Goal: Transaction & Acquisition: Purchase product/service

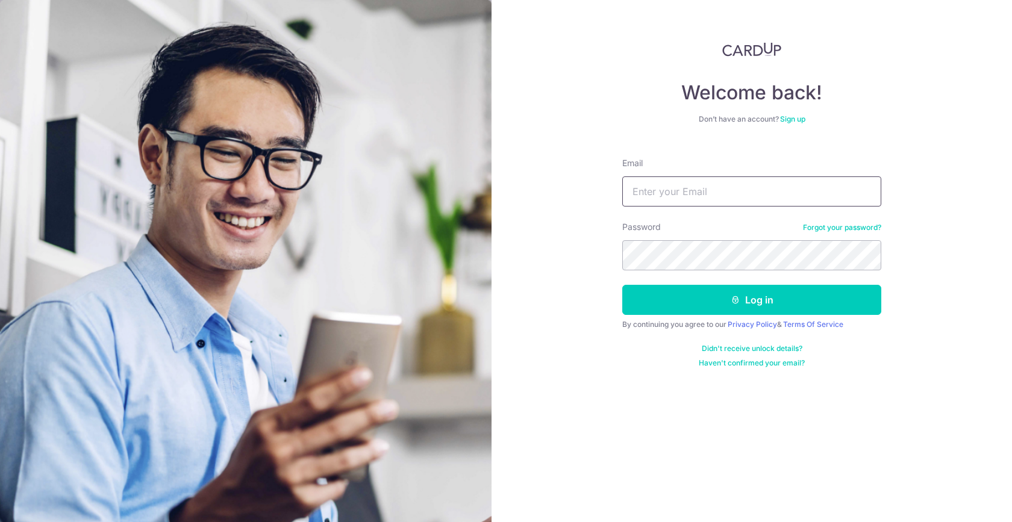
click at [703, 204] on input "Email" at bounding box center [751, 191] width 259 height 30
type input "rachel.yxn@gmail.com"
click at [622, 285] on button "Log in" at bounding box center [751, 300] width 259 height 30
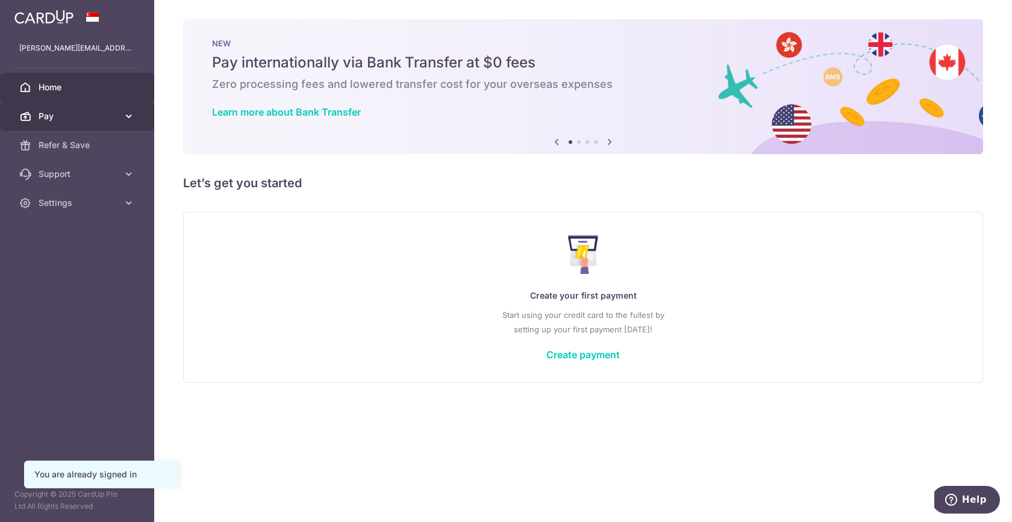
click at [75, 122] on span "Pay" at bounding box center [78, 116] width 79 height 12
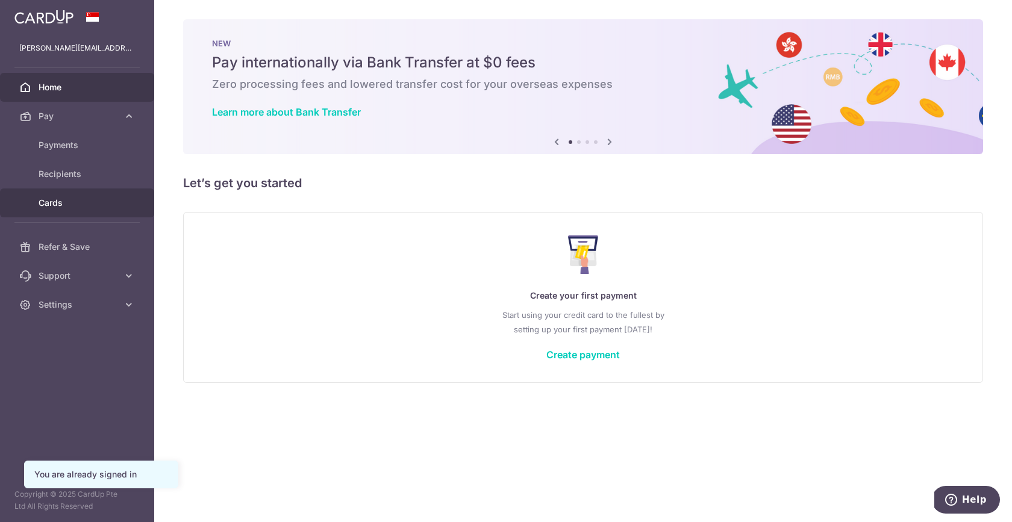
click at [81, 193] on link "Cards" at bounding box center [77, 203] width 154 height 29
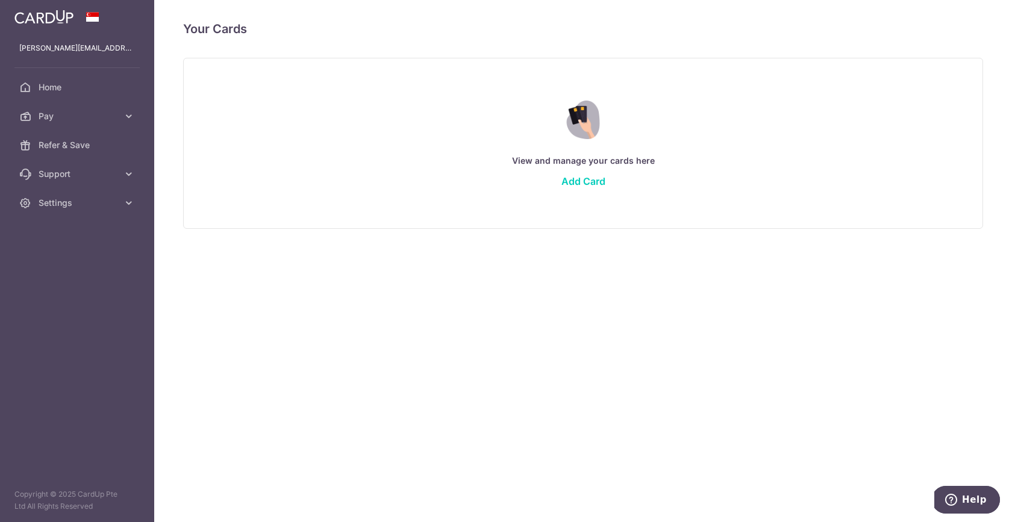
click at [587, 174] on div "View and manage your cards here Add Card" at bounding box center [583, 143] width 770 height 104
click at [587, 184] on link "Add Card" at bounding box center [583, 181] width 44 height 12
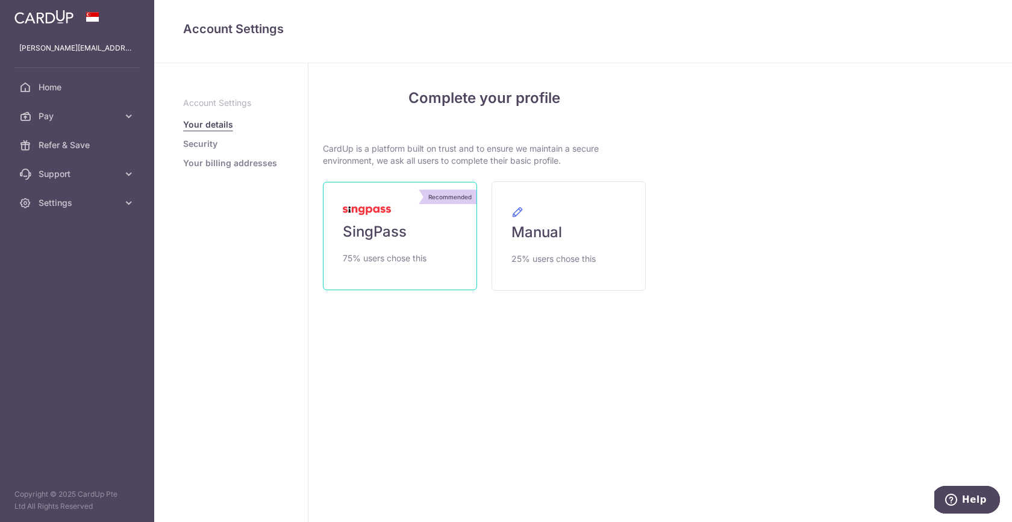
click at [408, 230] on link "Recommended SingPass 75% users chose this" at bounding box center [400, 236] width 154 height 108
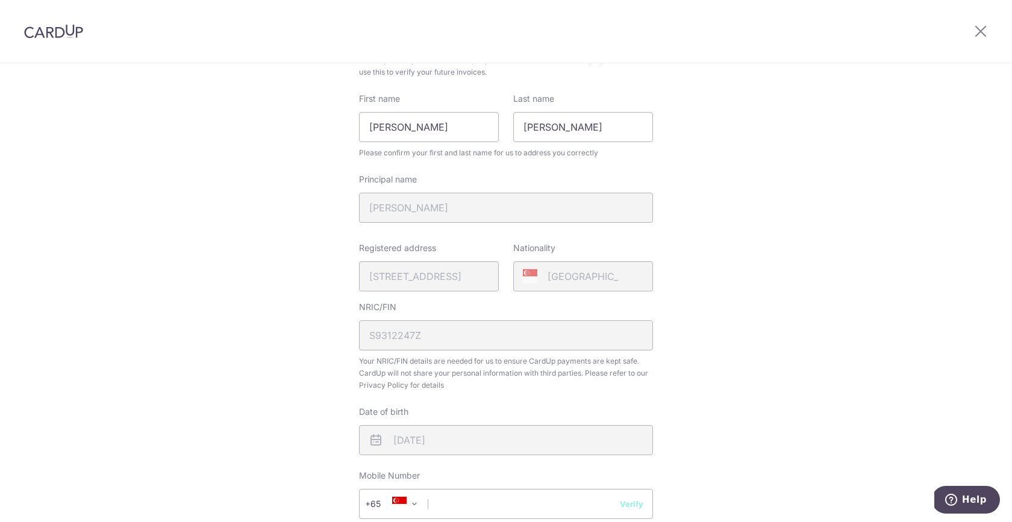
scroll to position [255, 0]
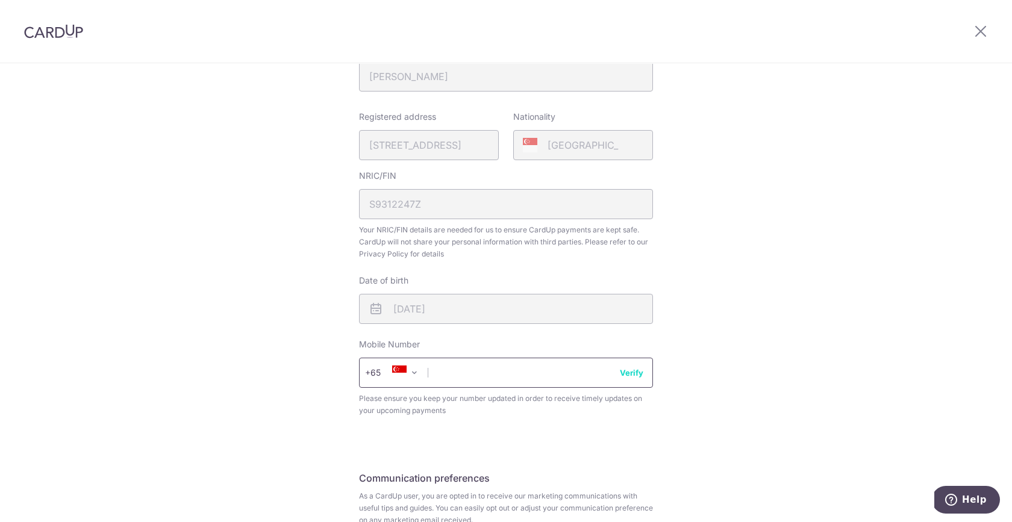
click at [440, 370] on input "text" at bounding box center [506, 373] width 294 height 30
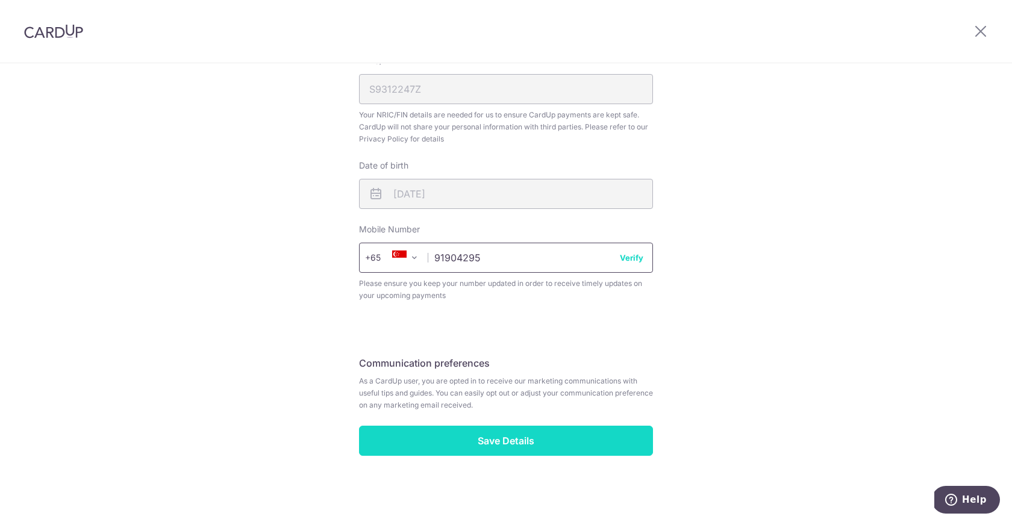
type input "91904295"
click at [484, 446] on input "Save Details" at bounding box center [506, 441] width 294 height 30
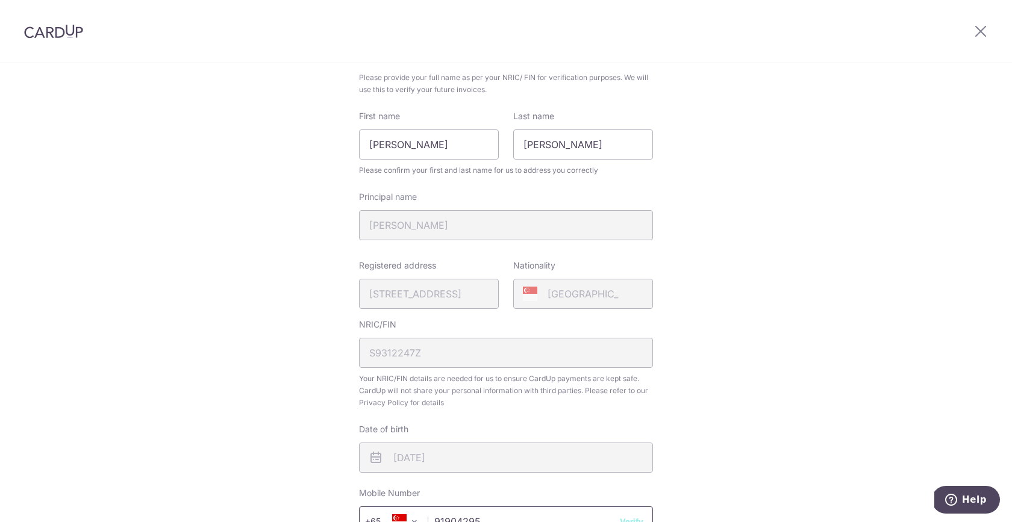
scroll to position [57, 0]
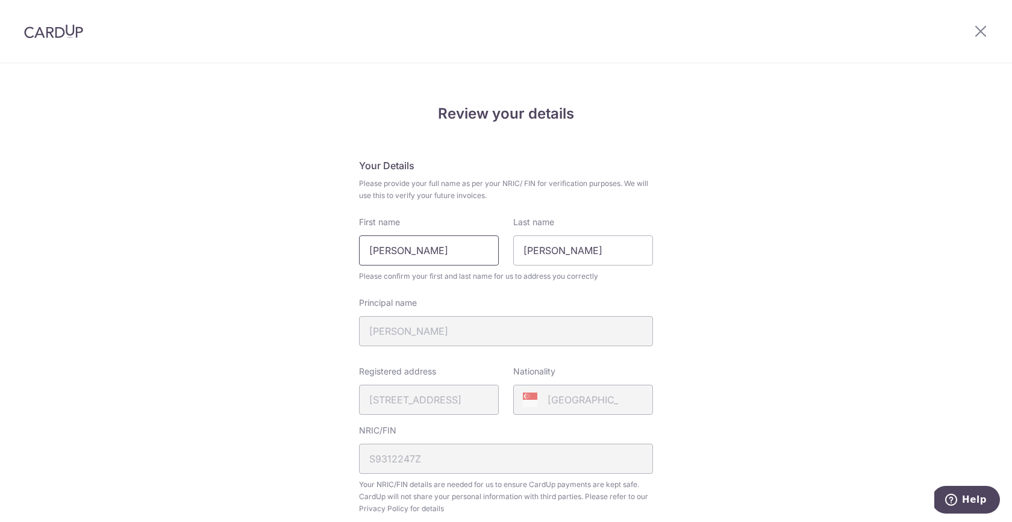
drag, startPoint x: 449, startPoint y: 246, endPoint x: 288, endPoint y: 246, distance: 161.4
click at [288, 246] on div "Review your details Your Details Please provide your full name as per your NRIC…" at bounding box center [506, 486] width 1012 height 845
type input "[PERSON_NAME]"
type input "Yek"
click at [721, 289] on div "Review your details Your Details Please provide your full name as per your NRIC…" at bounding box center [506, 486] width 1012 height 845
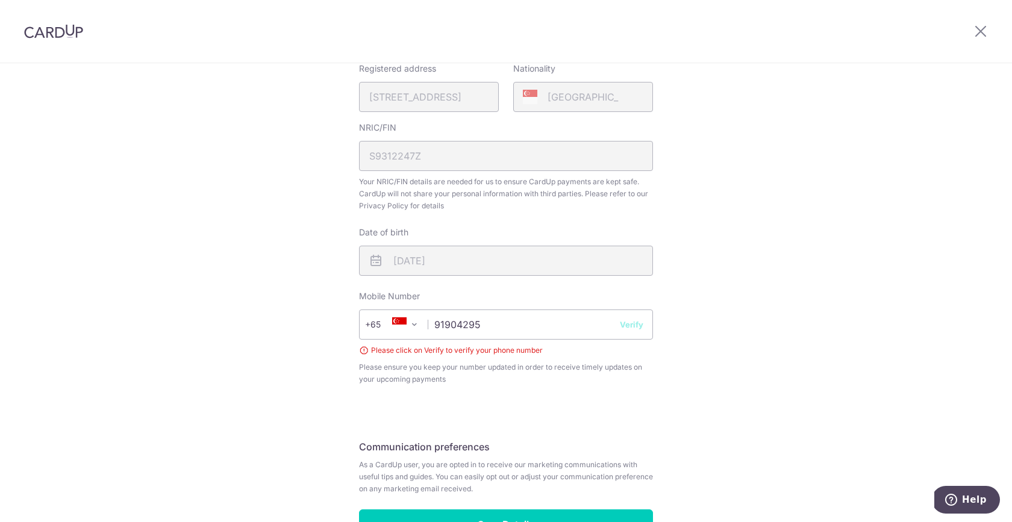
scroll to position [315, 0]
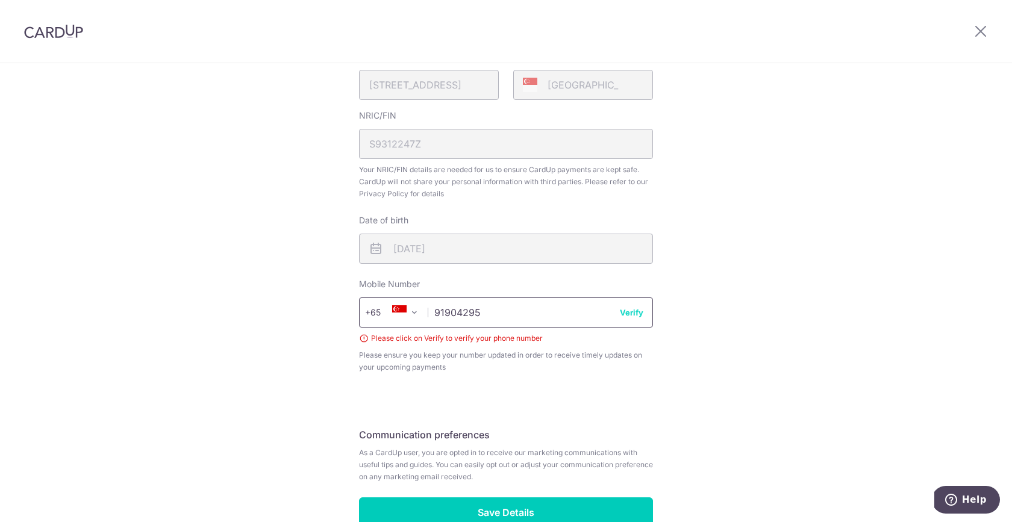
click at [529, 322] on input "91904295" at bounding box center [506, 313] width 294 height 30
click at [637, 312] on button "Verify" at bounding box center [631, 313] width 23 height 12
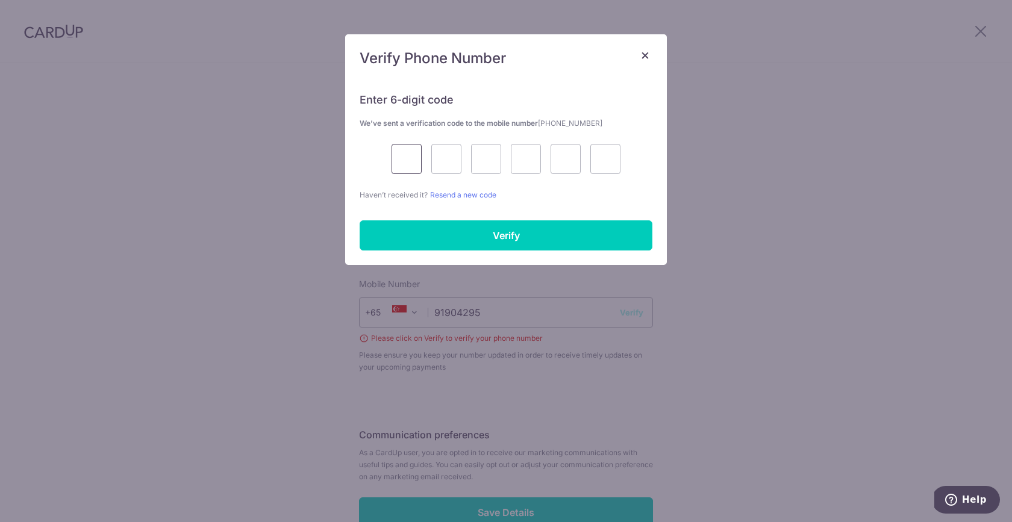
click at [412, 171] on input "text" at bounding box center [406, 159] width 30 height 30
type input "3"
type input "7"
type input "1"
type input "0"
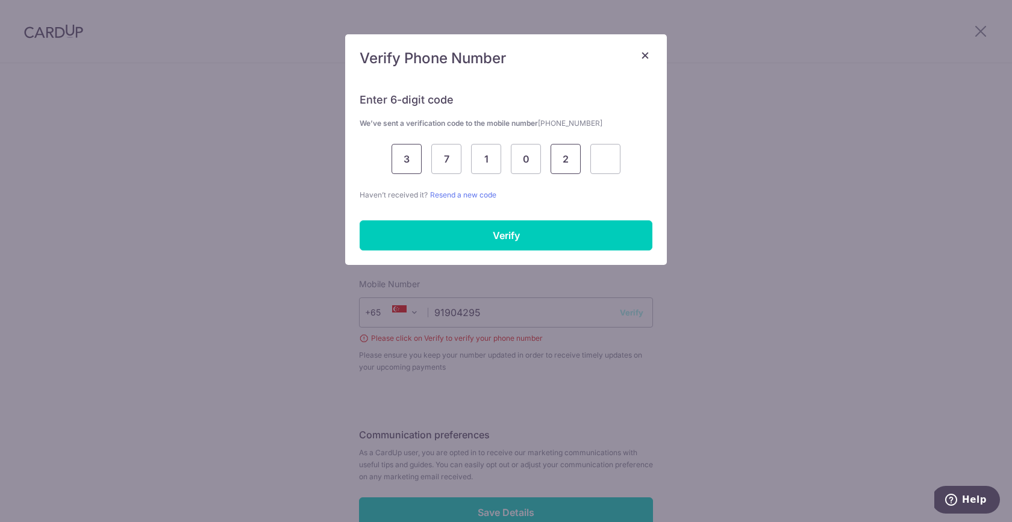
type input "2"
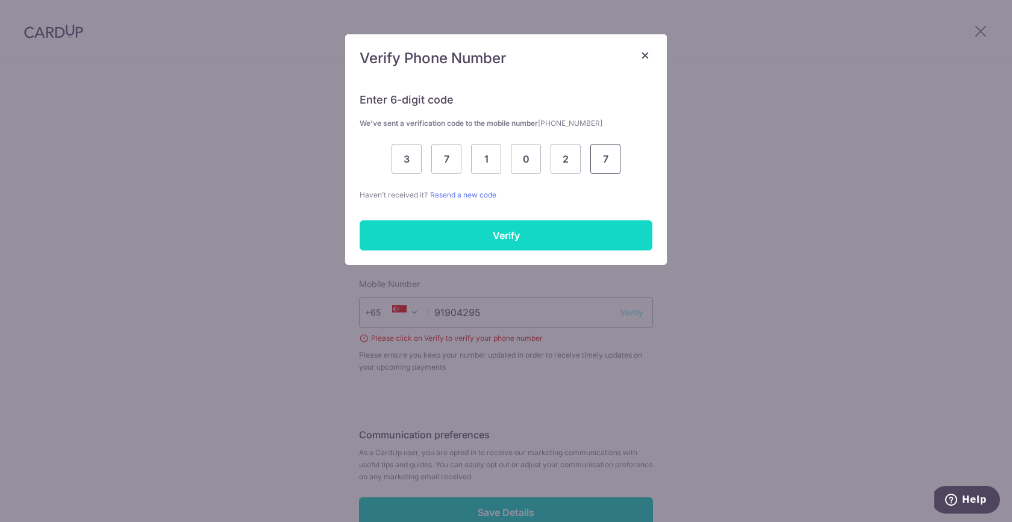
type input "7"
click at [490, 237] on input "Verify" at bounding box center [506, 235] width 293 height 30
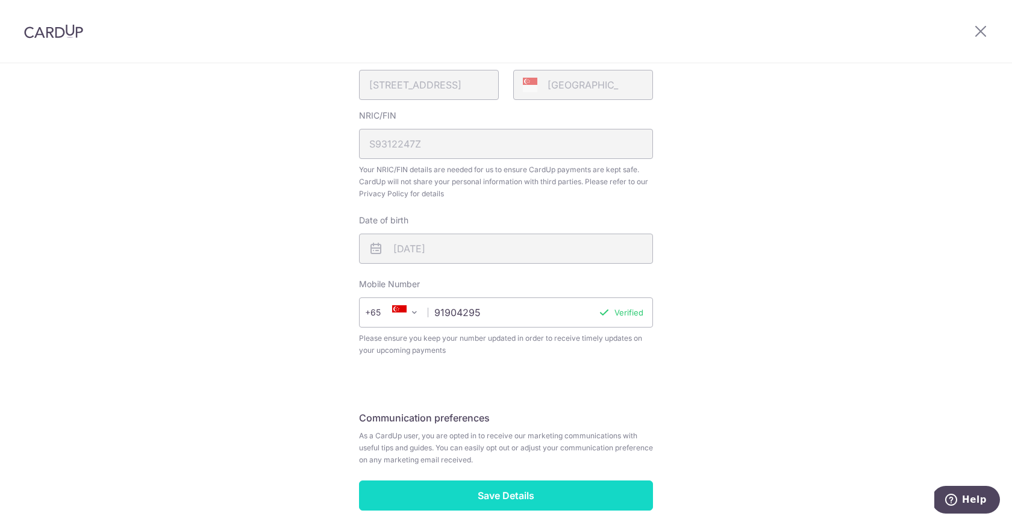
click at [499, 500] on input "Save Details" at bounding box center [506, 496] width 294 height 30
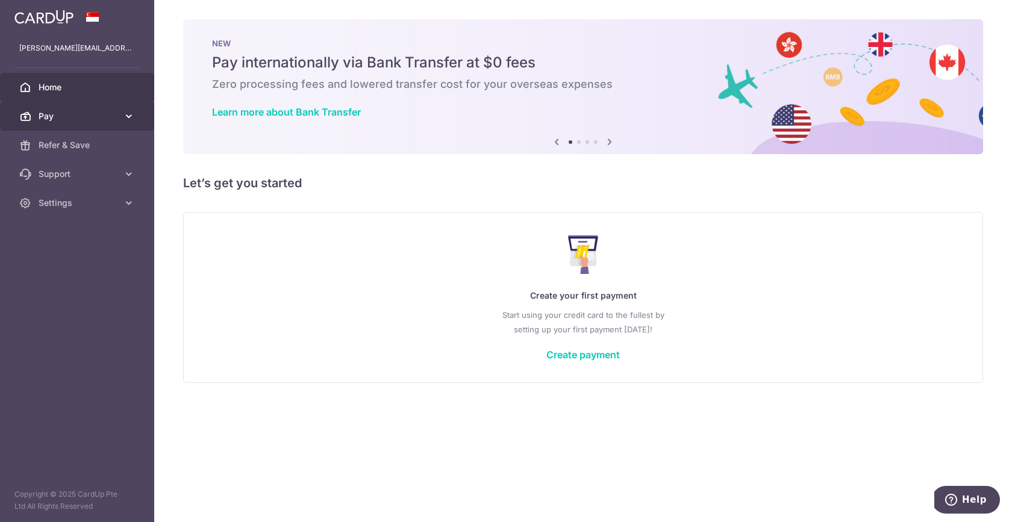
click at [93, 119] on span "Pay" at bounding box center [78, 116] width 79 height 12
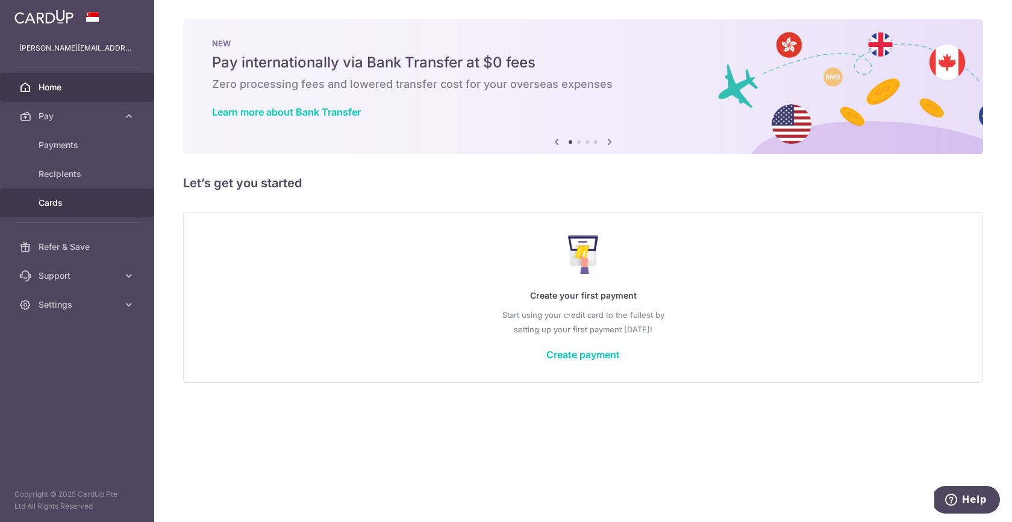
click at [76, 208] on span "Cards" at bounding box center [78, 203] width 79 height 12
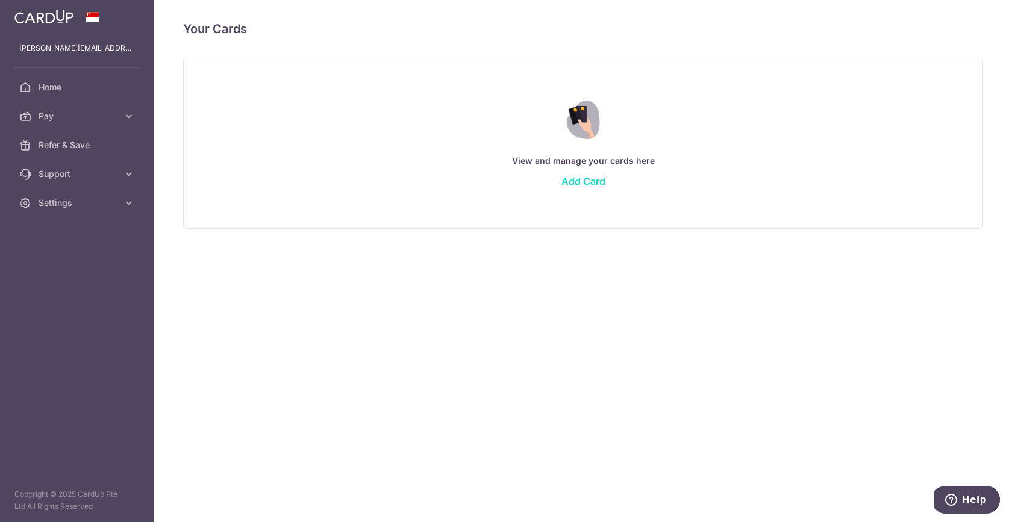
click at [581, 183] on link "Add Card" at bounding box center [583, 181] width 44 height 12
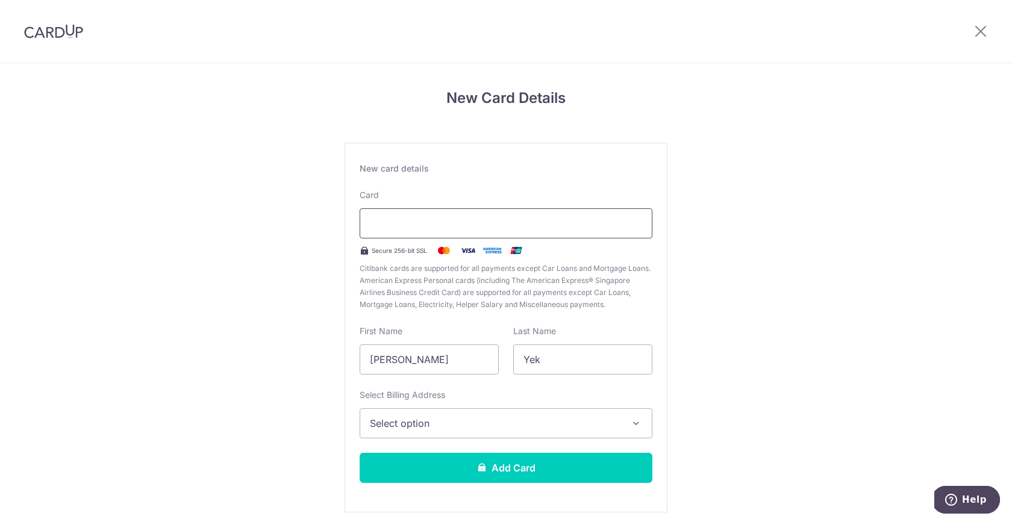
click at [496, 213] on div at bounding box center [506, 223] width 293 height 30
drag, startPoint x: 451, startPoint y: 355, endPoint x: 399, endPoint y: 357, distance: 51.8
click at [399, 357] on input "Rachel Xinning" at bounding box center [429, 359] width 139 height 30
type input "Rachel"
click at [440, 426] on span "Select option" at bounding box center [495, 423] width 251 height 14
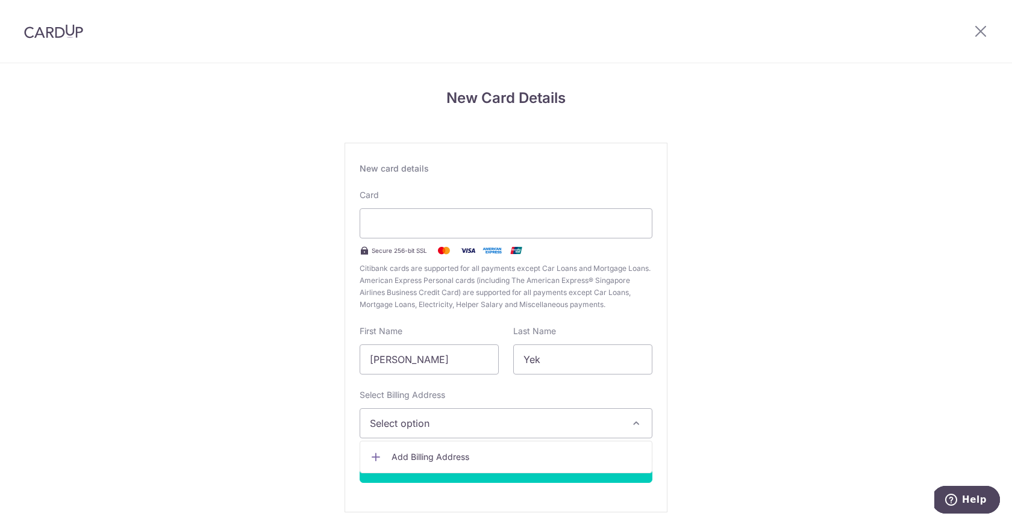
click at [450, 453] on span "Add Billing Address" at bounding box center [516, 457] width 251 height 12
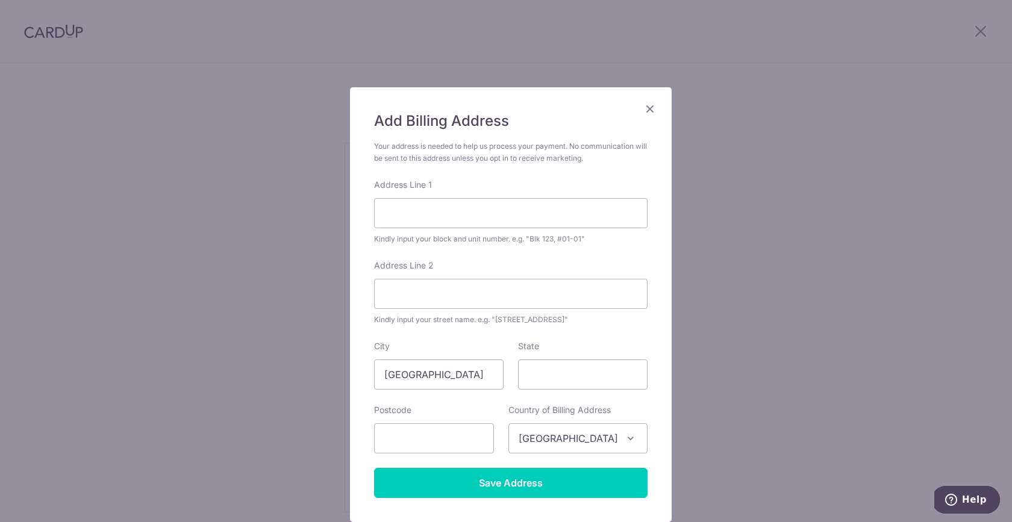
click at [450, 197] on div "Address Line 1 Kindly input your block and unit number. e.g. "Blk 123, #01-01"" at bounding box center [510, 212] width 273 height 66
click at [452, 216] on input "Address Line 1" at bounding box center [510, 213] width 273 height 30
type input "^"
type input "606D Tampines Street 61"
type input "09-364"
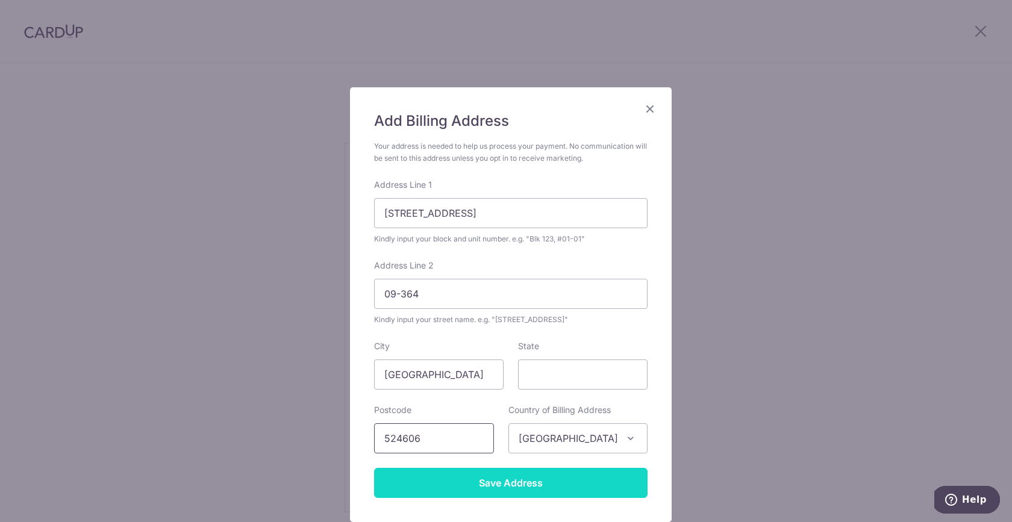
type input "524606"
click at [546, 483] on input "Save Address" at bounding box center [510, 483] width 273 height 30
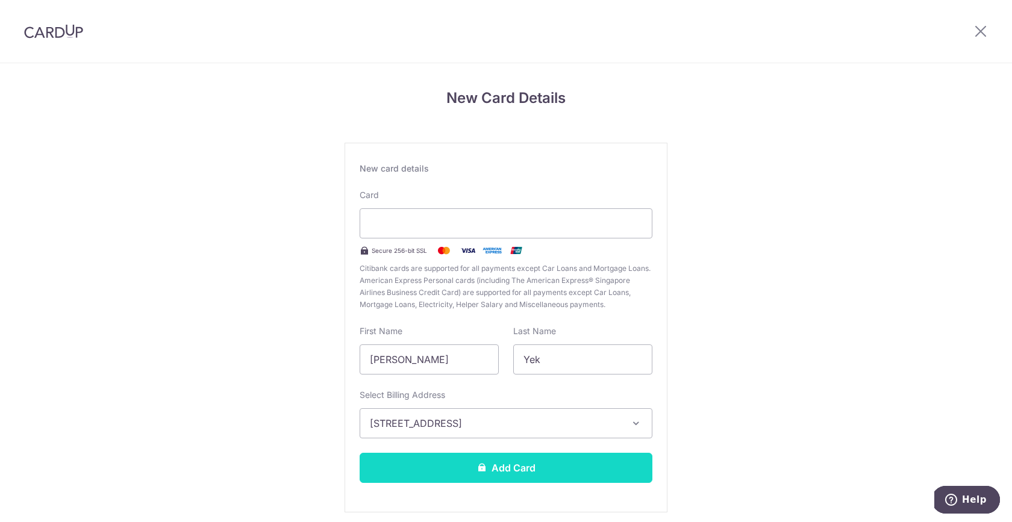
click at [571, 458] on button "Add Card" at bounding box center [506, 468] width 293 height 30
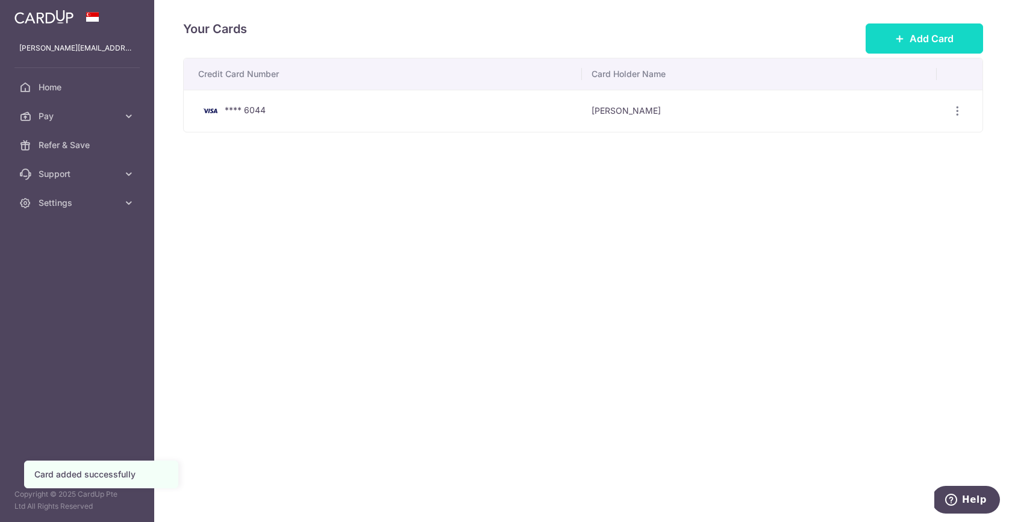
click at [913, 28] on button "Add Card" at bounding box center [923, 38] width 117 height 30
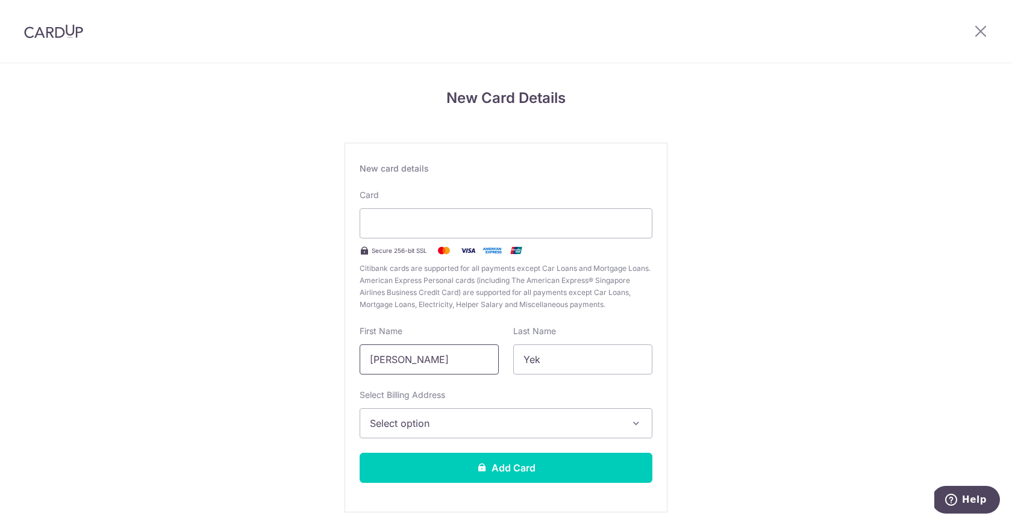
drag, startPoint x: 465, startPoint y: 364, endPoint x: 293, endPoint y: 361, distance: 172.3
click at [301, 360] on div "New Card Details New card details Card Secure 256-bit SSL Citibank cards are su…" at bounding box center [506, 316] width 1012 height 506
type input "[PERSON_NAME]"
click at [441, 419] on span "Select option" at bounding box center [495, 423] width 251 height 14
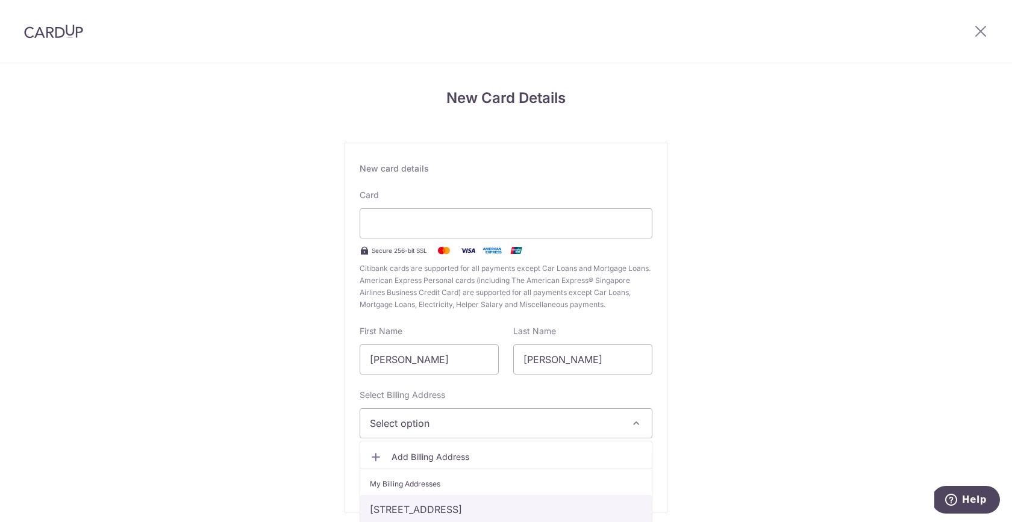
click at [458, 508] on link "606D Tampines Street 61, 09-364, Singapore, Singapore-524606" at bounding box center [505, 509] width 291 height 29
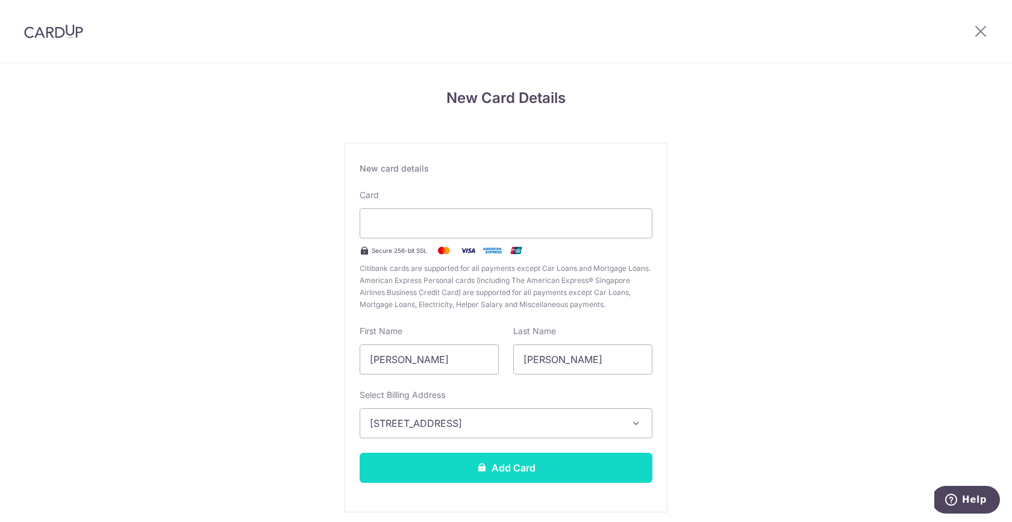
click at [470, 476] on button "Add Card" at bounding box center [506, 468] width 293 height 30
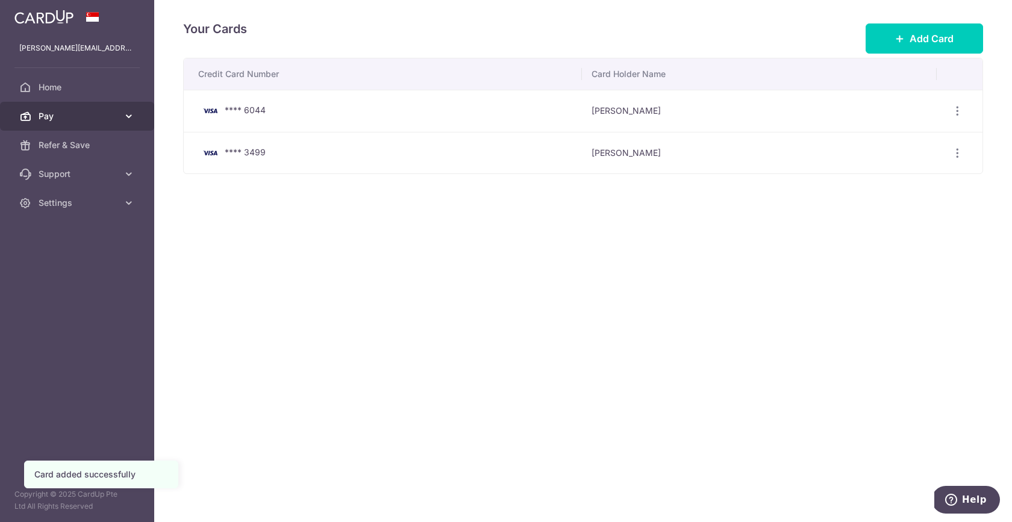
click at [61, 119] on span "Pay" at bounding box center [78, 116] width 79 height 12
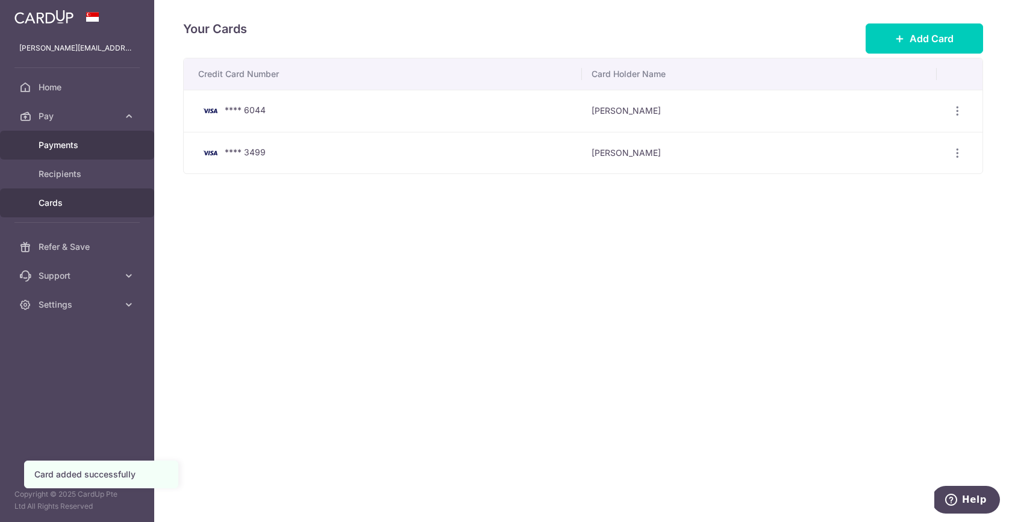
click at [76, 143] on span "Payments" at bounding box center [78, 145] width 79 height 12
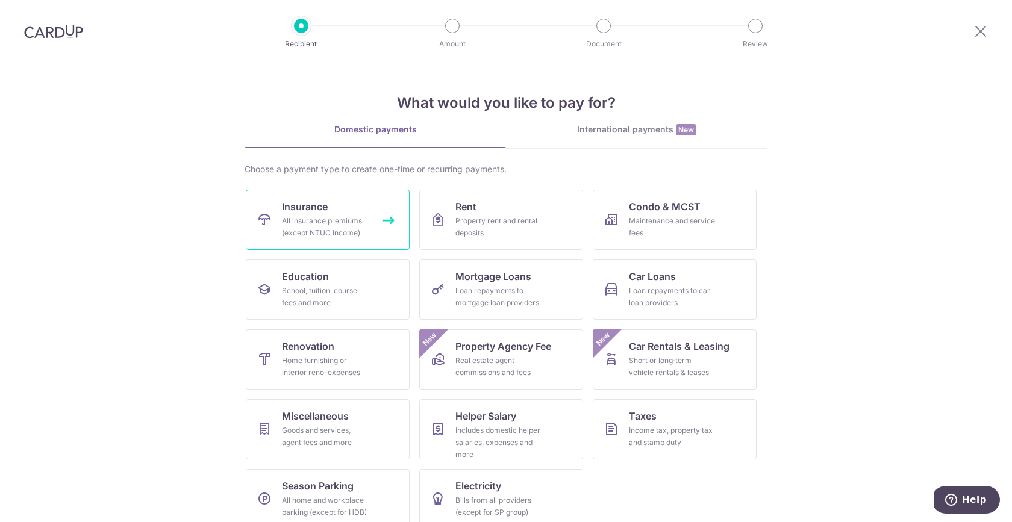
click at [381, 209] on link "Insurance All insurance premiums (except NTUC Income)" at bounding box center [328, 220] width 164 height 60
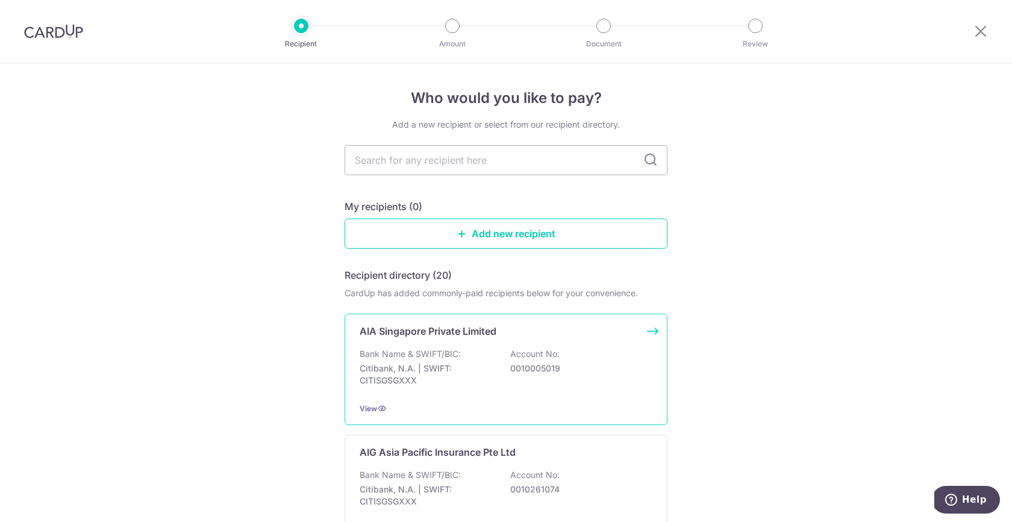
click at [428, 385] on p "Citibank, N.A. | SWIFT: CITISGSGXXX" at bounding box center [427, 375] width 135 height 24
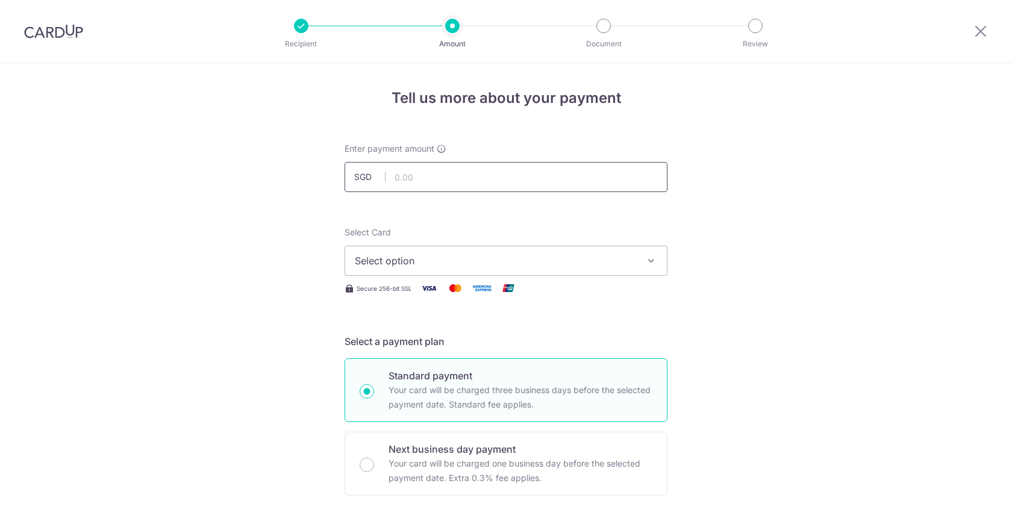
click at [442, 176] on input "text" at bounding box center [505, 177] width 323 height 30
click at [428, 268] on button "Select option" at bounding box center [505, 261] width 323 height 30
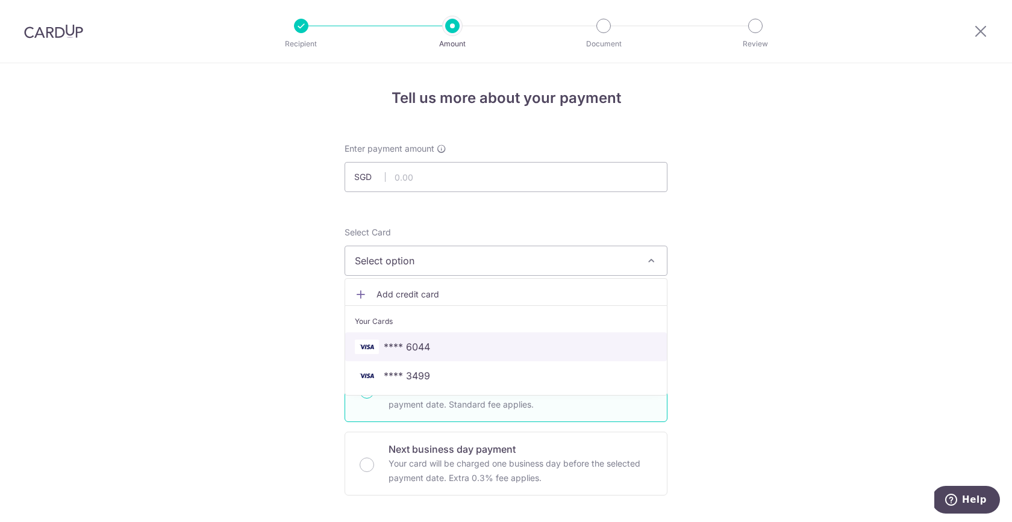
click at [439, 342] on span "**** 6044" at bounding box center [506, 347] width 302 height 14
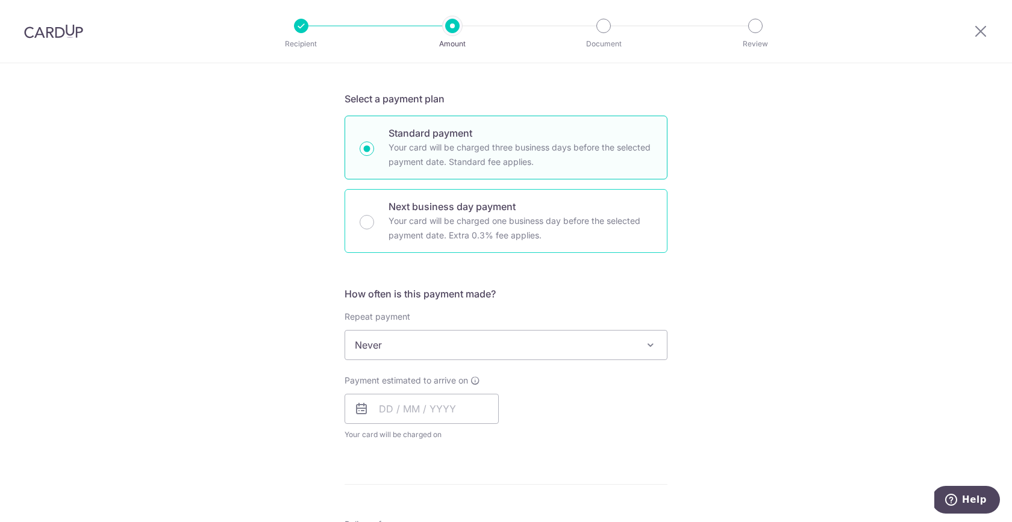
scroll to position [259, 0]
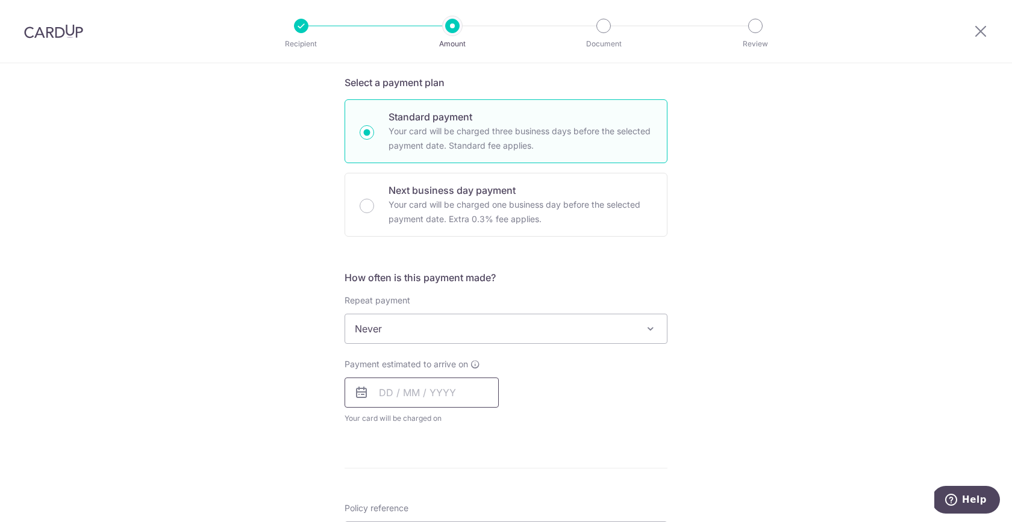
click at [398, 387] on input "text" at bounding box center [421, 393] width 154 height 30
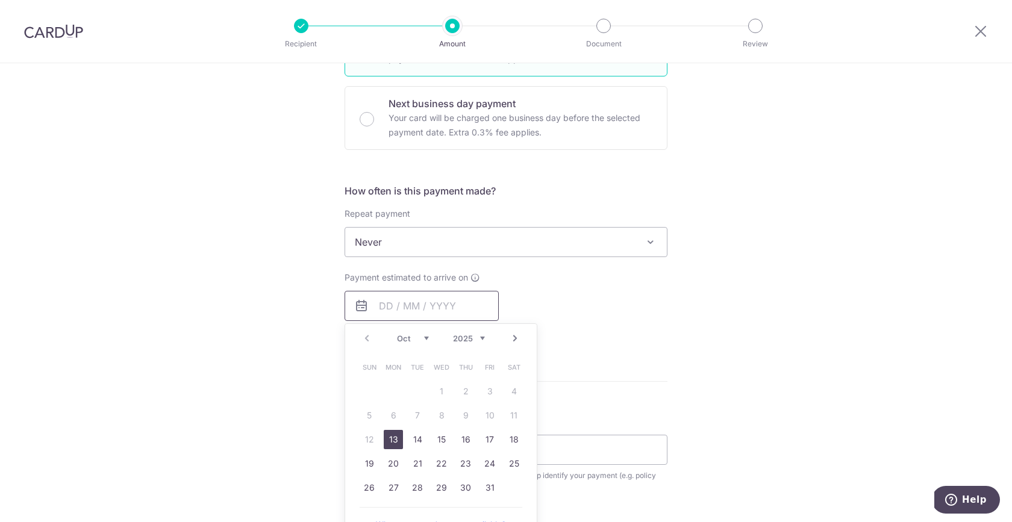
scroll to position [346, 0]
click at [388, 440] on link "13" at bounding box center [393, 438] width 19 height 19
type input "[DATE]"
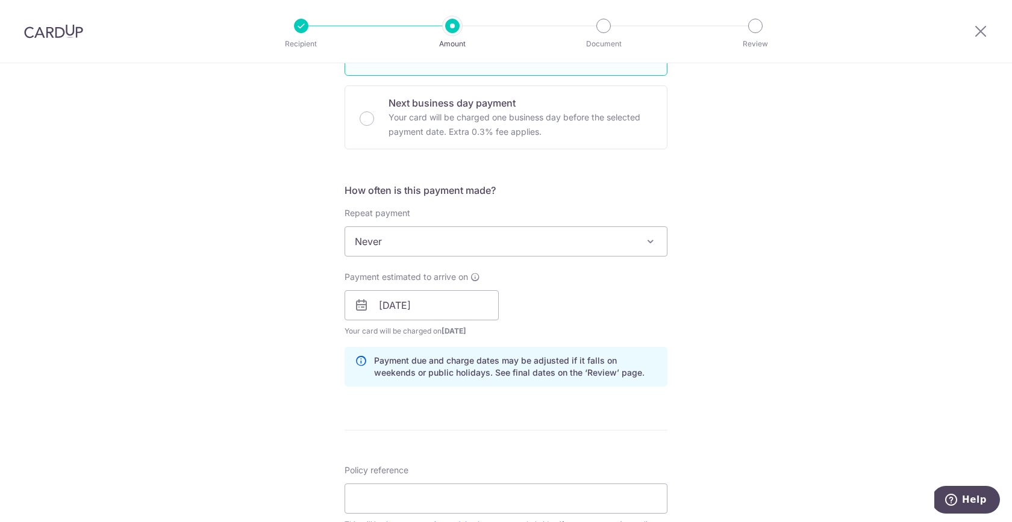
click at [546, 292] on div "Payment estimated to arrive on 13/10/2025 Prev Next Oct Nov Dec 2025 2026 2027 …" at bounding box center [505, 304] width 337 height 66
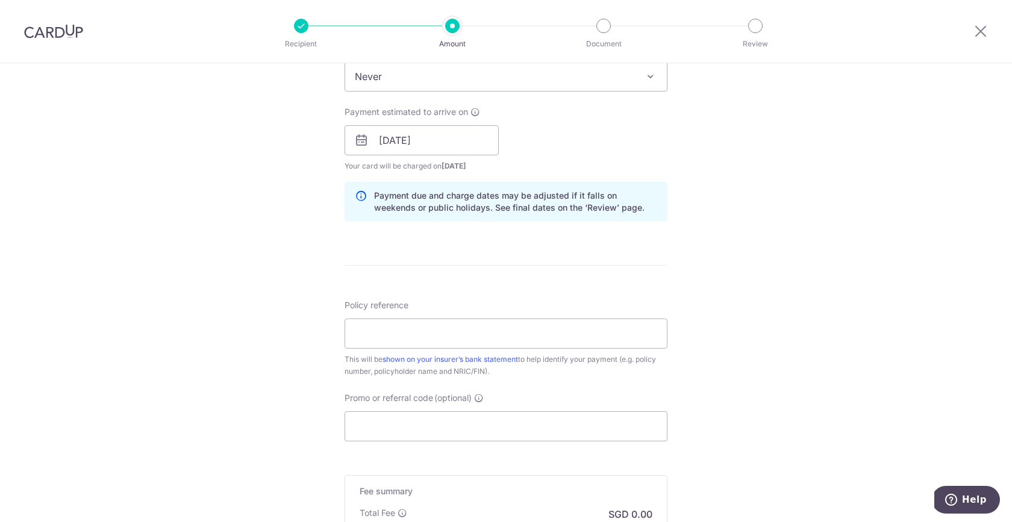
scroll to position [512, 0]
click at [390, 328] on input "Policy reference" at bounding box center [505, 333] width 323 height 30
click at [358, 139] on icon at bounding box center [361, 139] width 14 height 14
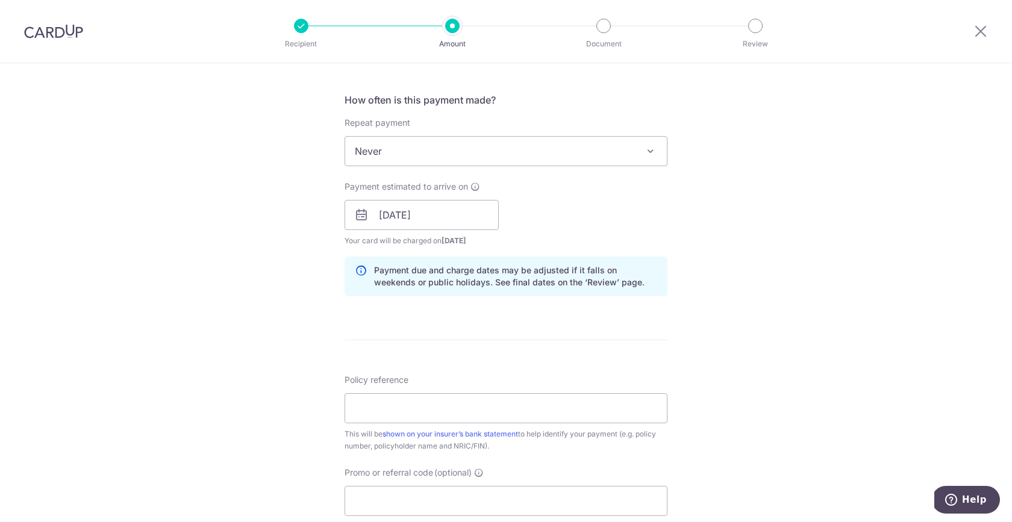
scroll to position [438, 0]
click at [388, 216] on input "[DATE]" at bounding box center [421, 214] width 154 height 30
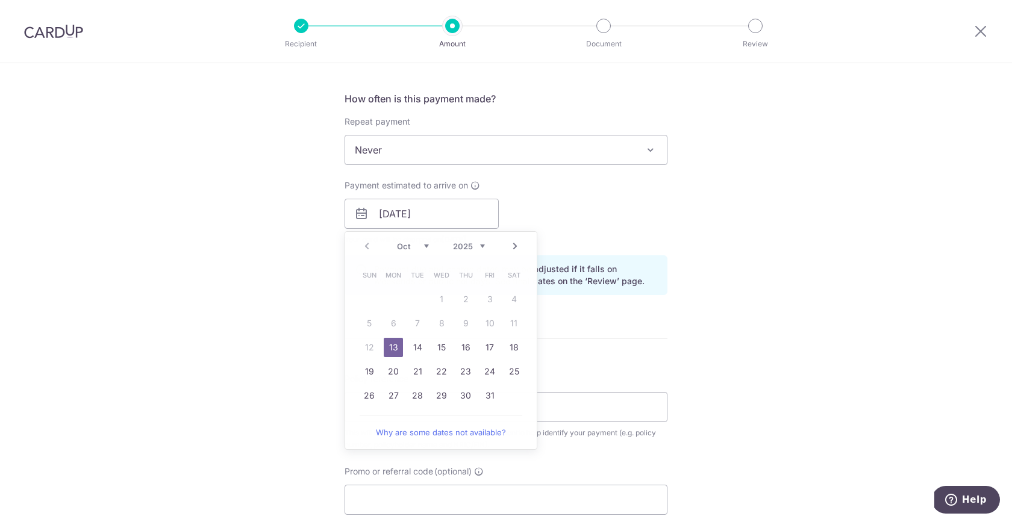
click at [504, 178] on div "How often is this payment made? Repeat payment Never Every week Every month Eve…" at bounding box center [505, 198] width 323 height 213
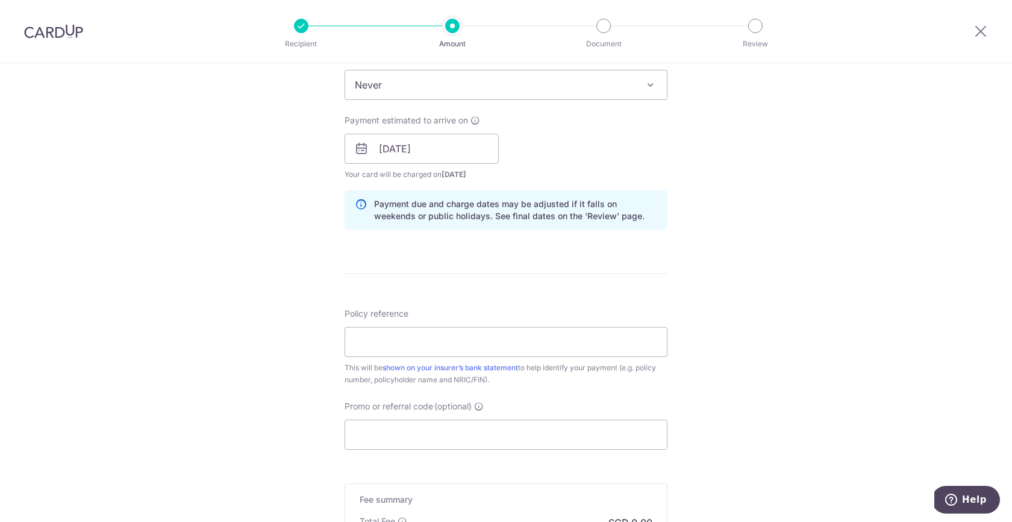
scroll to position [515, 0]
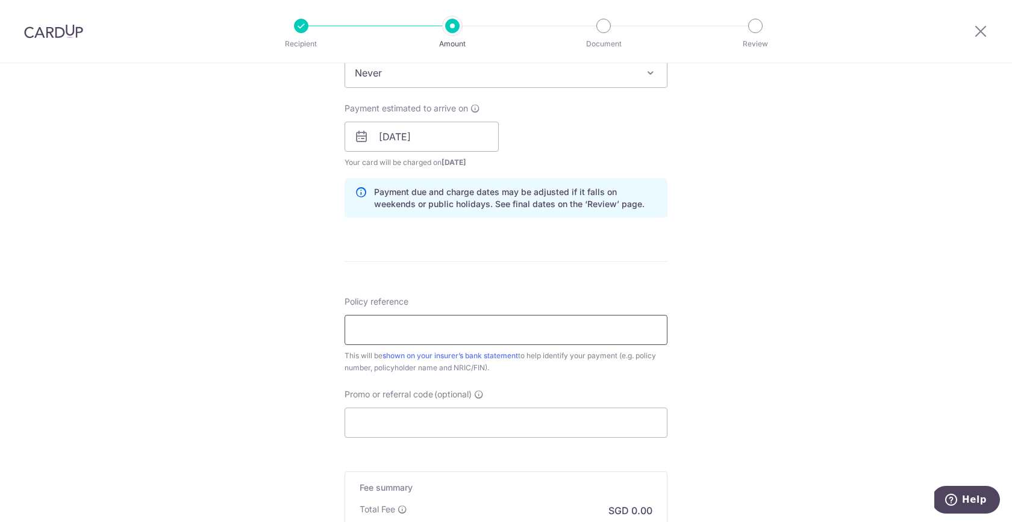
click at [408, 340] on input "Policy reference" at bounding box center [505, 330] width 323 height 30
paste input "L548030147"
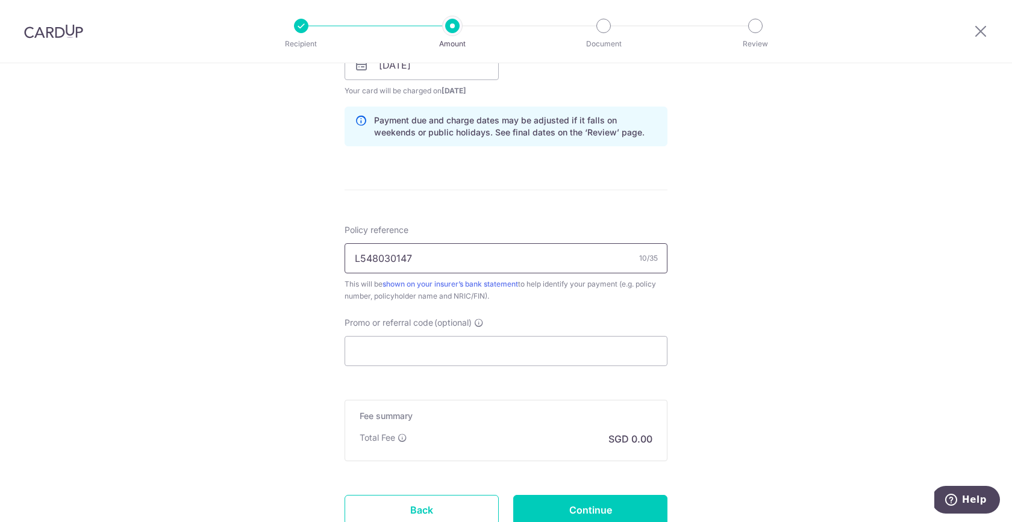
scroll to position [604, 0]
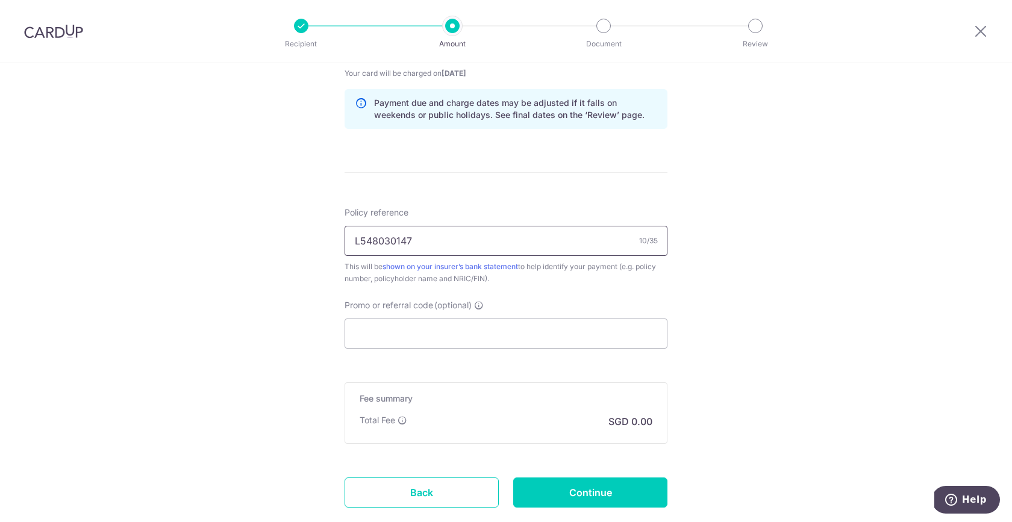
type input "L548030147"
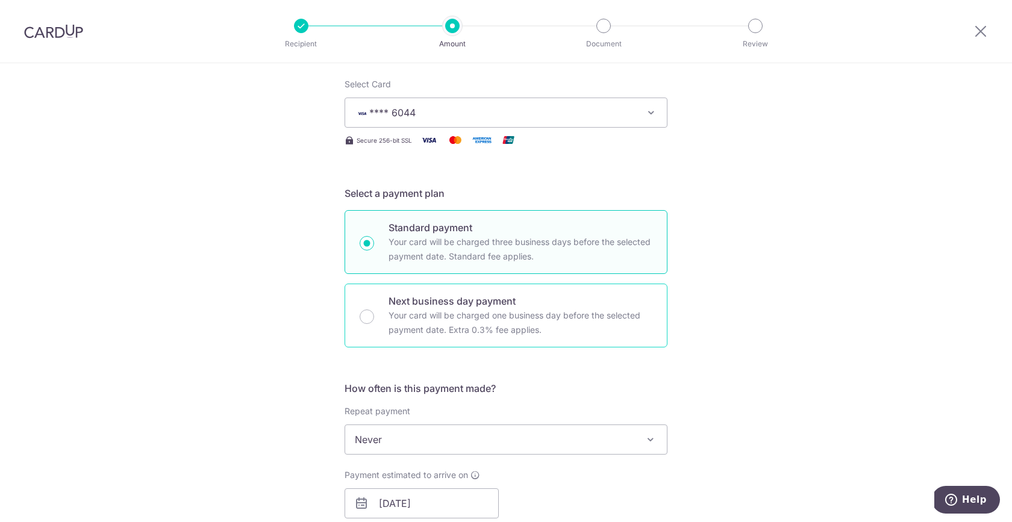
scroll to position [0, 0]
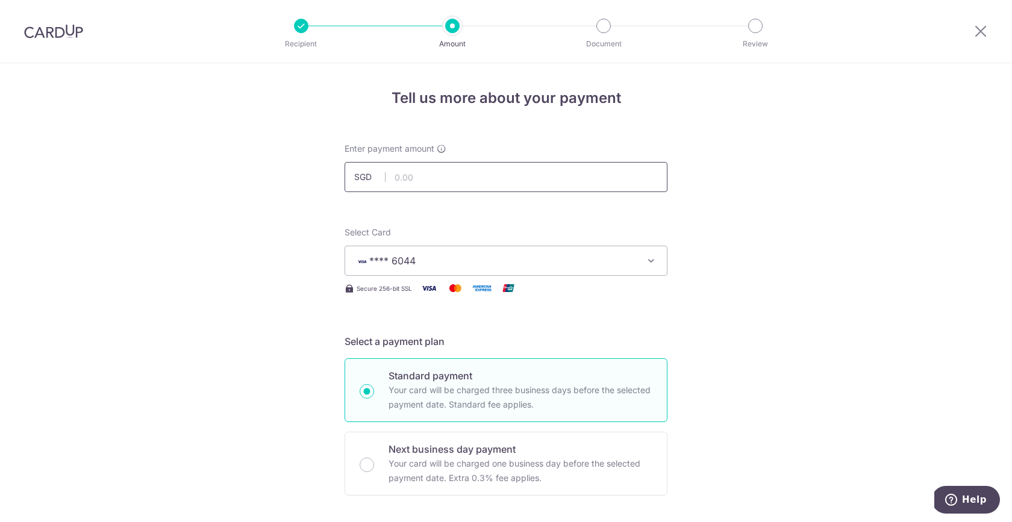
click at [405, 173] on input "text" at bounding box center [505, 177] width 323 height 30
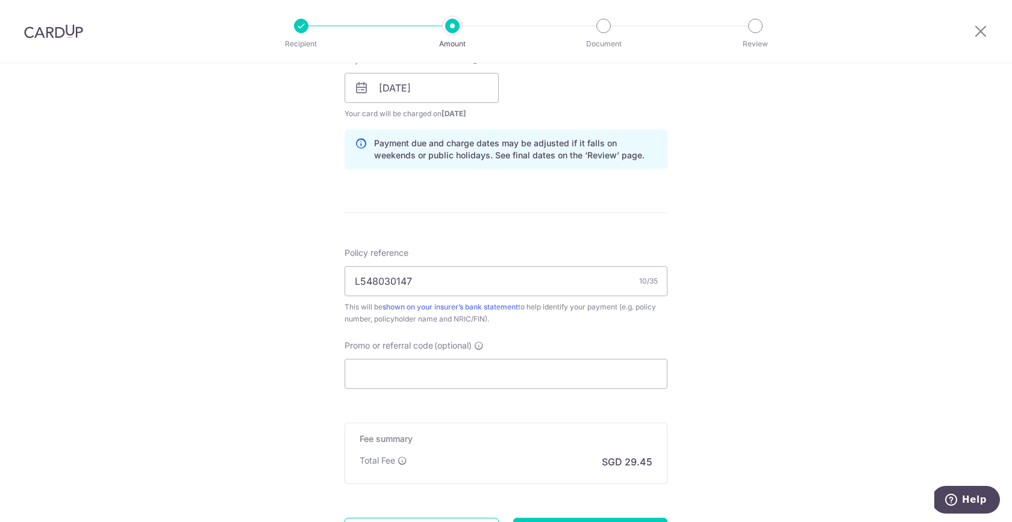
scroll to position [573, 0]
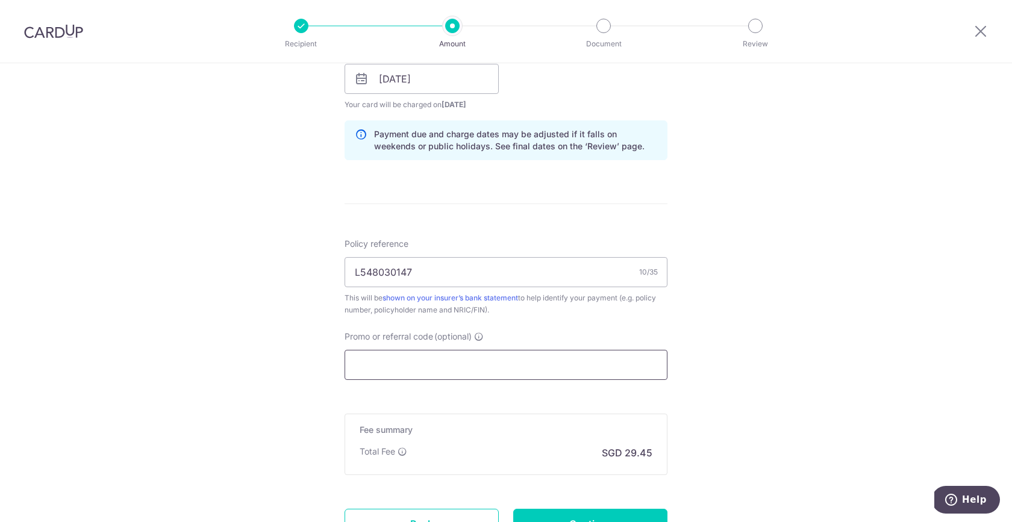
click at [434, 361] on input "Promo or referral code (optional)" at bounding box center [505, 365] width 323 height 30
type input "1,132.87"
paste input "L548030147"
type input "L548030147"
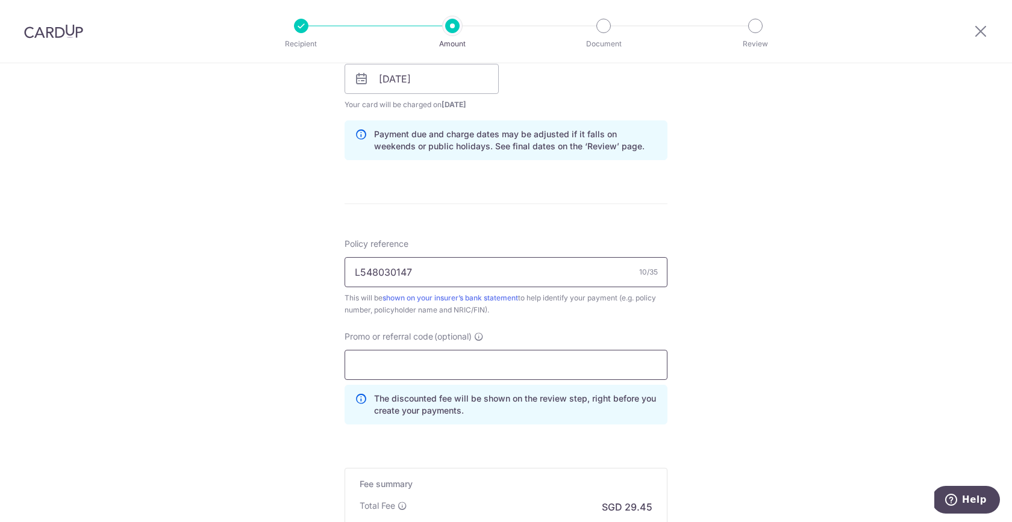
paste input "CRAIGWENNINGC286"
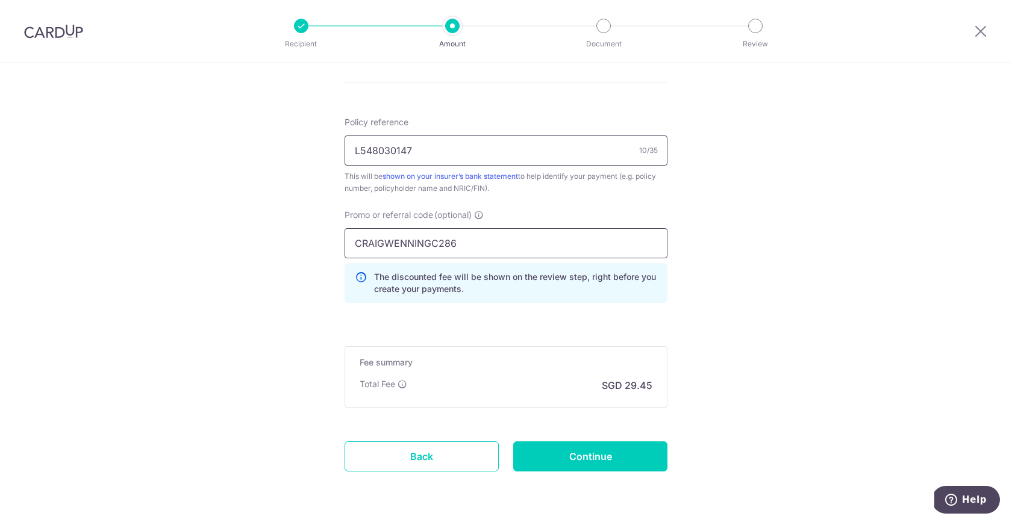
scroll to position [695, 0]
type input "CRAIGWENNINGC286"
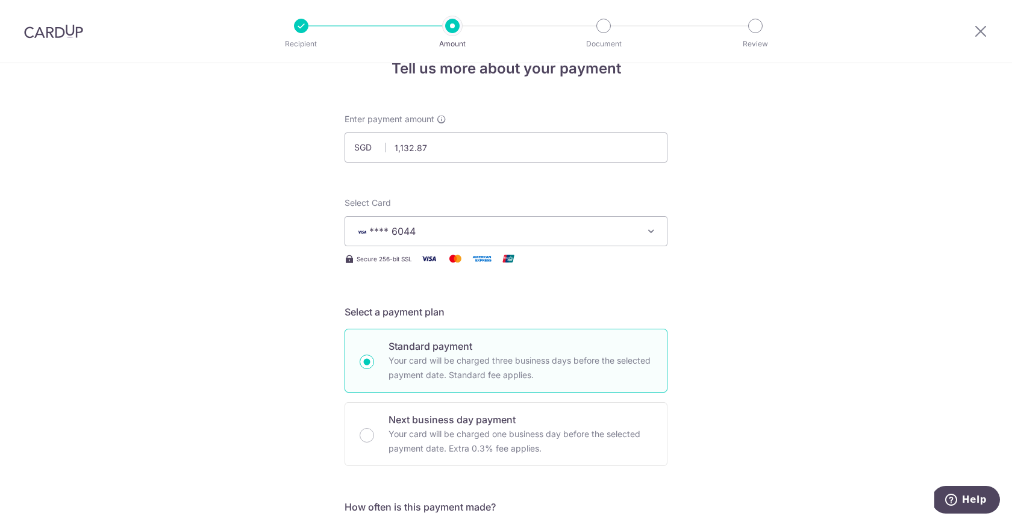
scroll to position [0, 0]
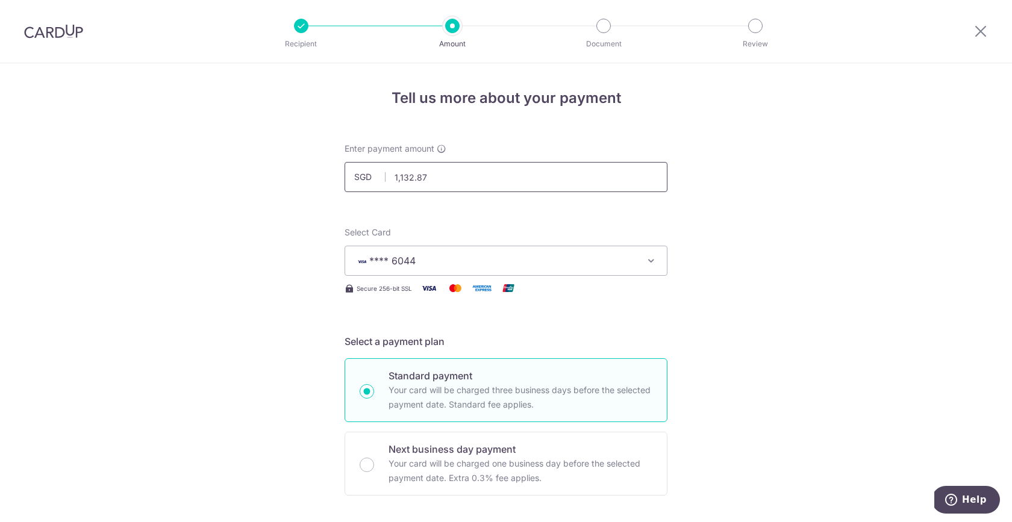
drag, startPoint x: 440, startPoint y: 176, endPoint x: 333, endPoint y: 176, distance: 106.6
type input "1,304.62"
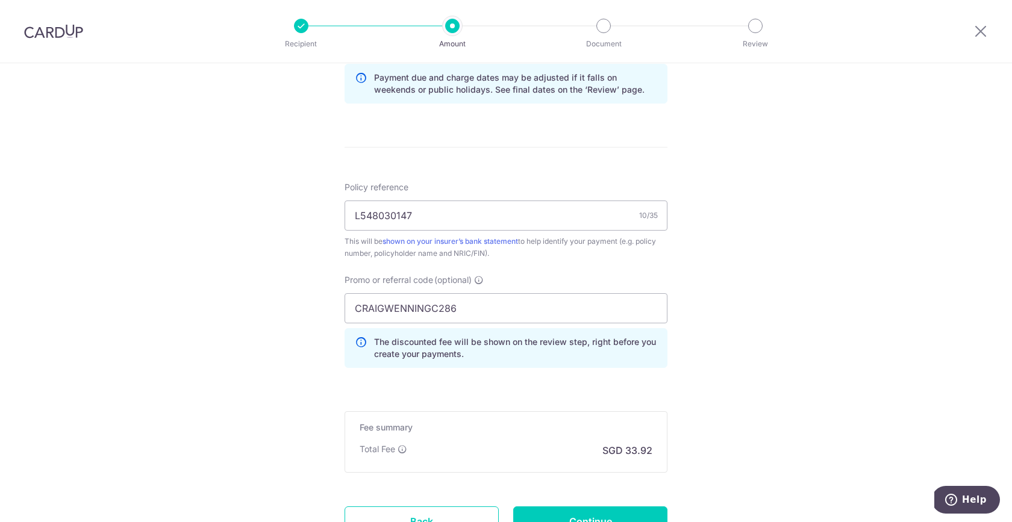
scroll to position [686, 0]
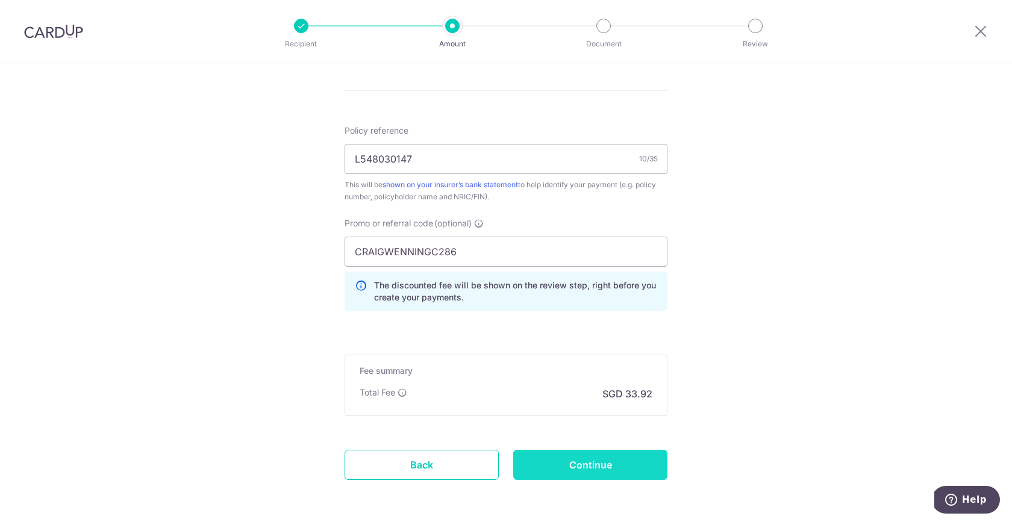
click at [587, 460] on input "Continue" at bounding box center [590, 465] width 154 height 30
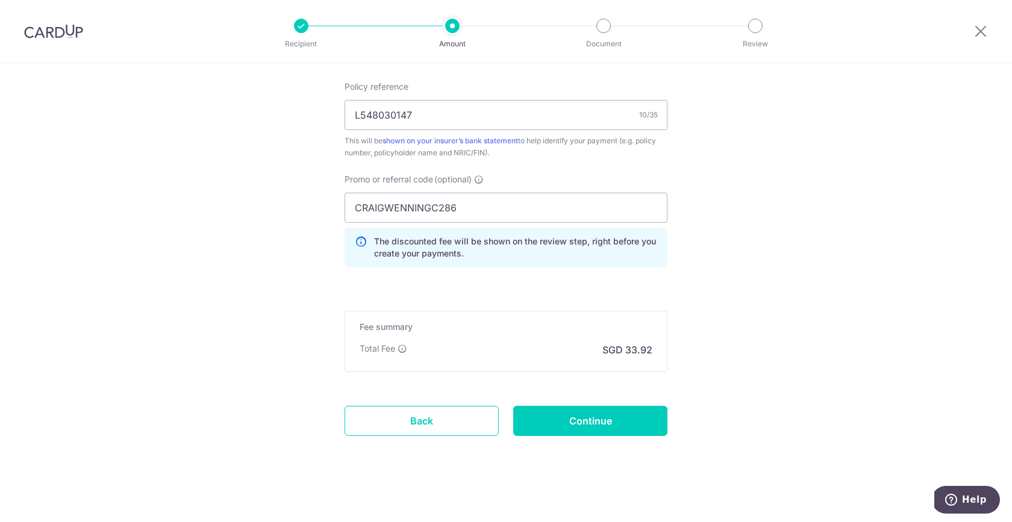
scroll to position [734, 0]
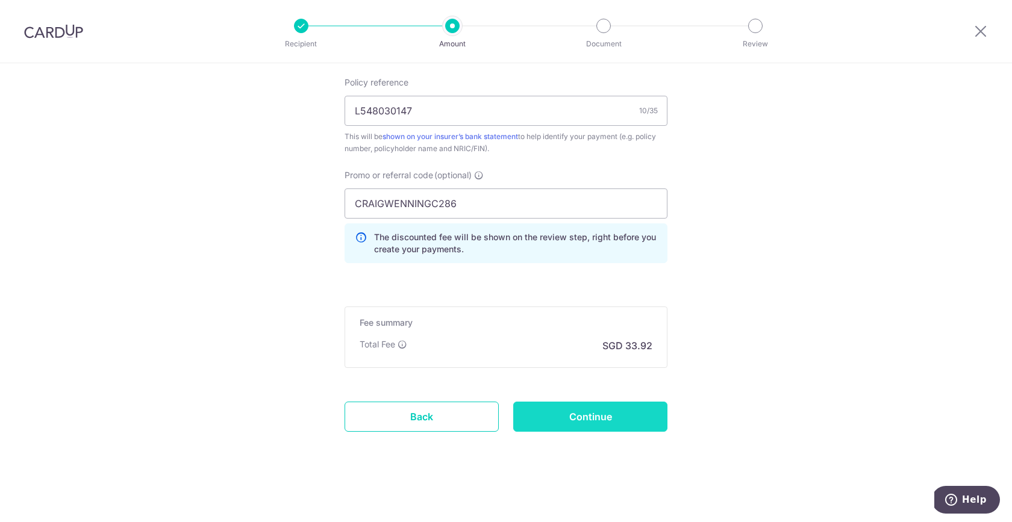
click at [570, 425] on input "Continue" at bounding box center [590, 417] width 154 height 30
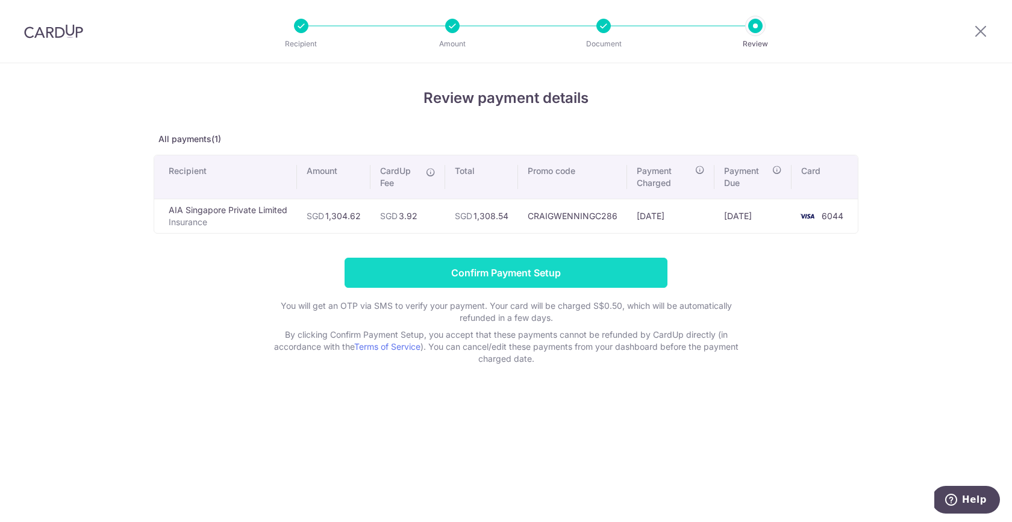
click at [518, 267] on input "Confirm Payment Setup" at bounding box center [505, 273] width 323 height 30
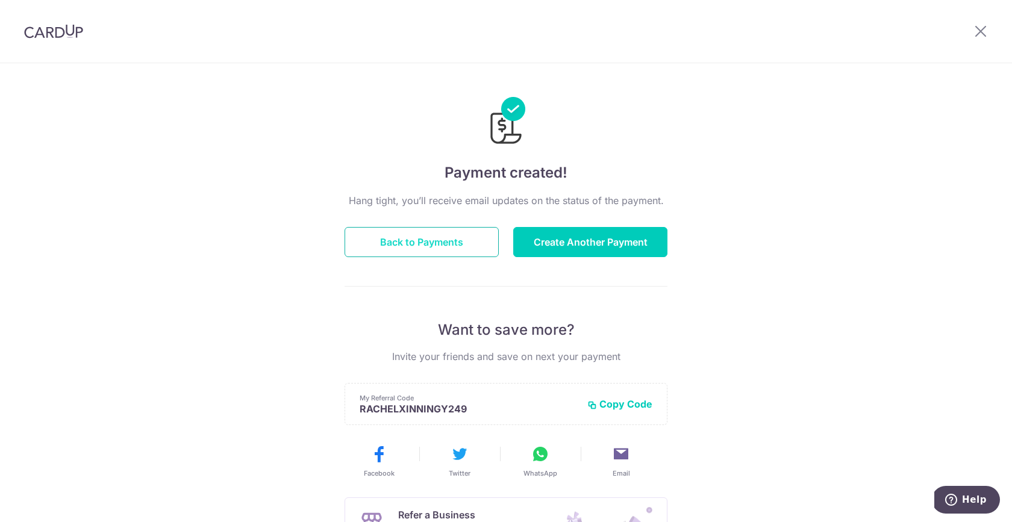
click at [391, 240] on button "Back to Payments" at bounding box center [421, 242] width 154 height 30
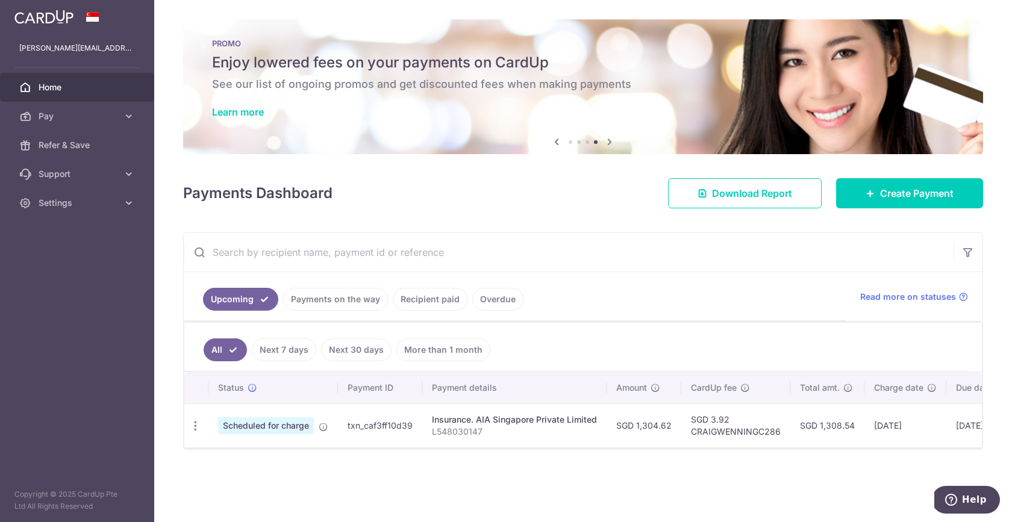
scroll to position [0, 116]
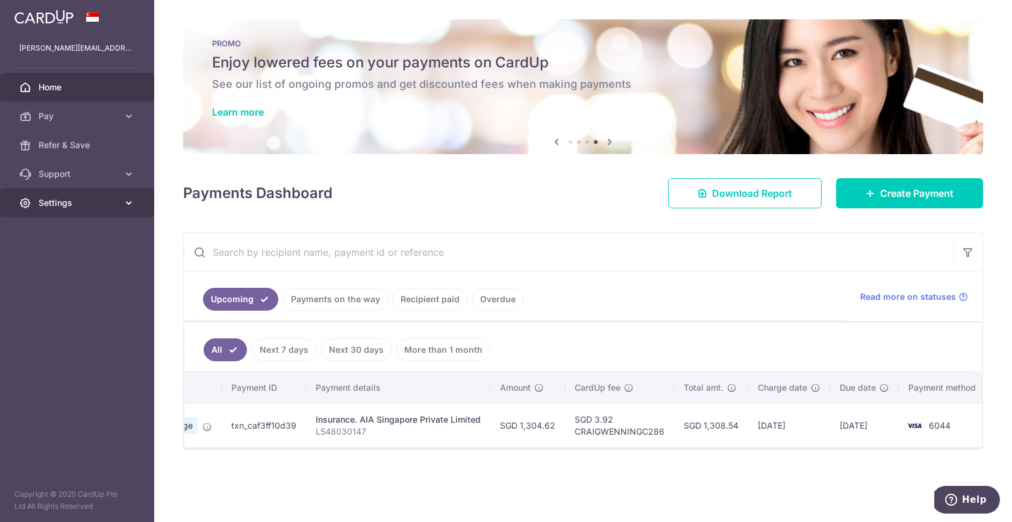
click at [88, 204] on span "Settings" at bounding box center [78, 203] width 79 height 12
click at [63, 258] on span "Logout" at bounding box center [78, 261] width 79 height 12
